Goal: Information Seeking & Learning: Learn about a topic

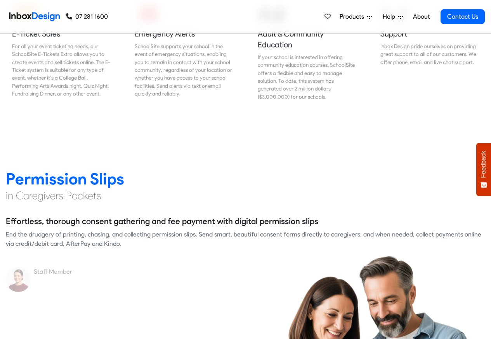
scroll to position [1026, 0]
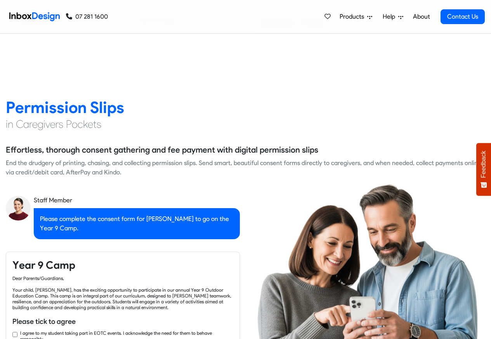
checkbox input "true"
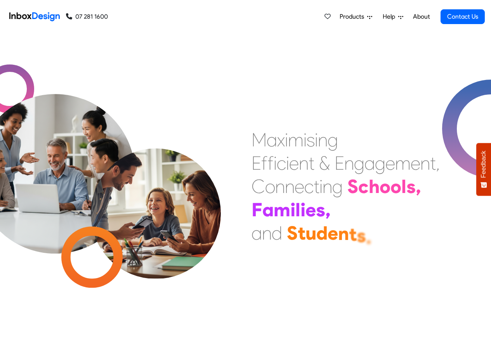
click at [360, 17] on span "Products" at bounding box center [354, 16] width 28 height 9
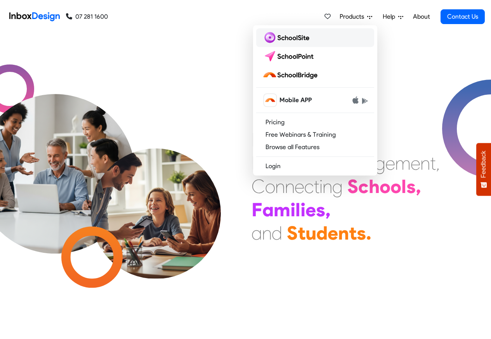
click at [284, 39] on img at bounding box center [288, 37] width 50 height 12
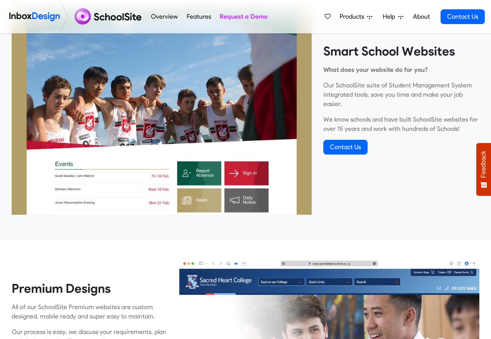
scroll to position [280, 0]
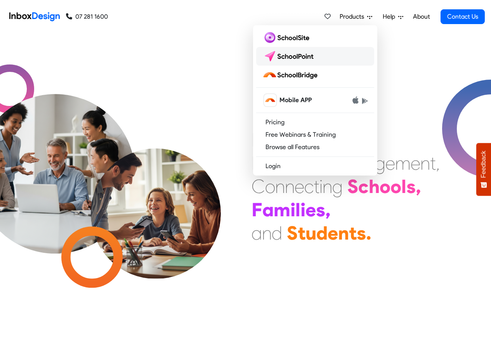
click at [303, 55] on img at bounding box center [290, 56] width 55 height 12
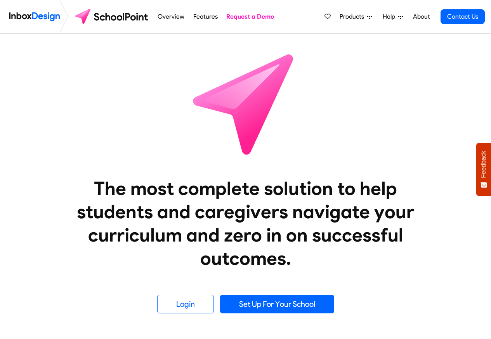
click at [172, 17] on link "Overview" at bounding box center [171, 17] width 31 height 16
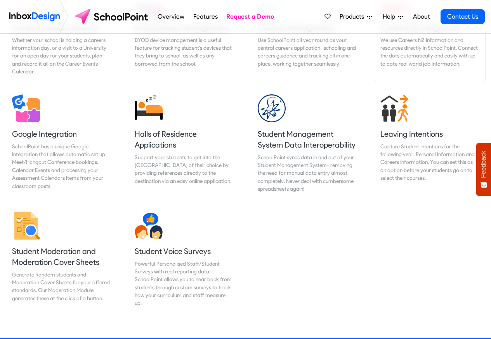
scroll to position [839, 0]
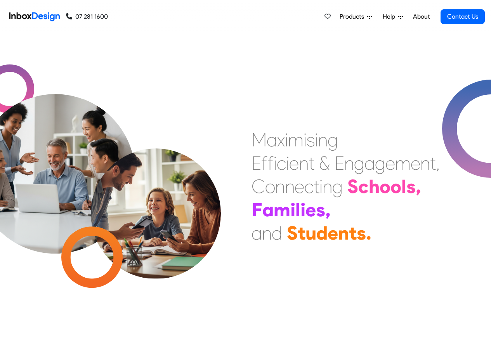
click at [366, 17] on span "Products" at bounding box center [354, 16] width 28 height 9
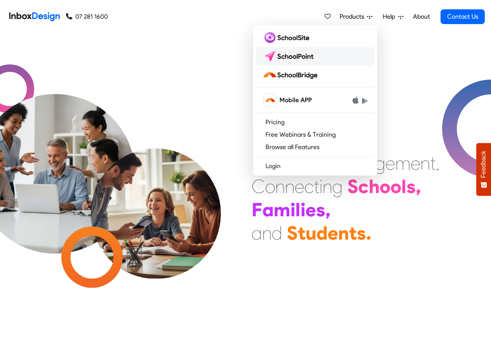
click at [298, 56] on img at bounding box center [290, 56] width 55 height 12
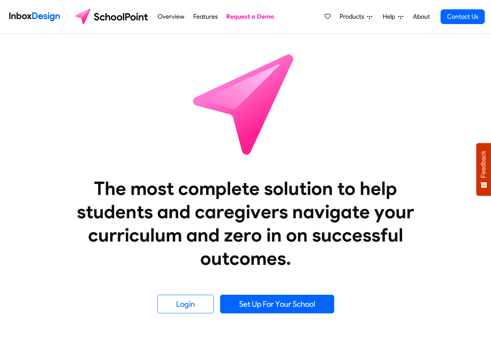
click at [298, 54] on img at bounding box center [246, 104] width 140 height 140
click at [287, 54] on img at bounding box center [246, 104] width 140 height 140
